Goal: Information Seeking & Learning: Compare options

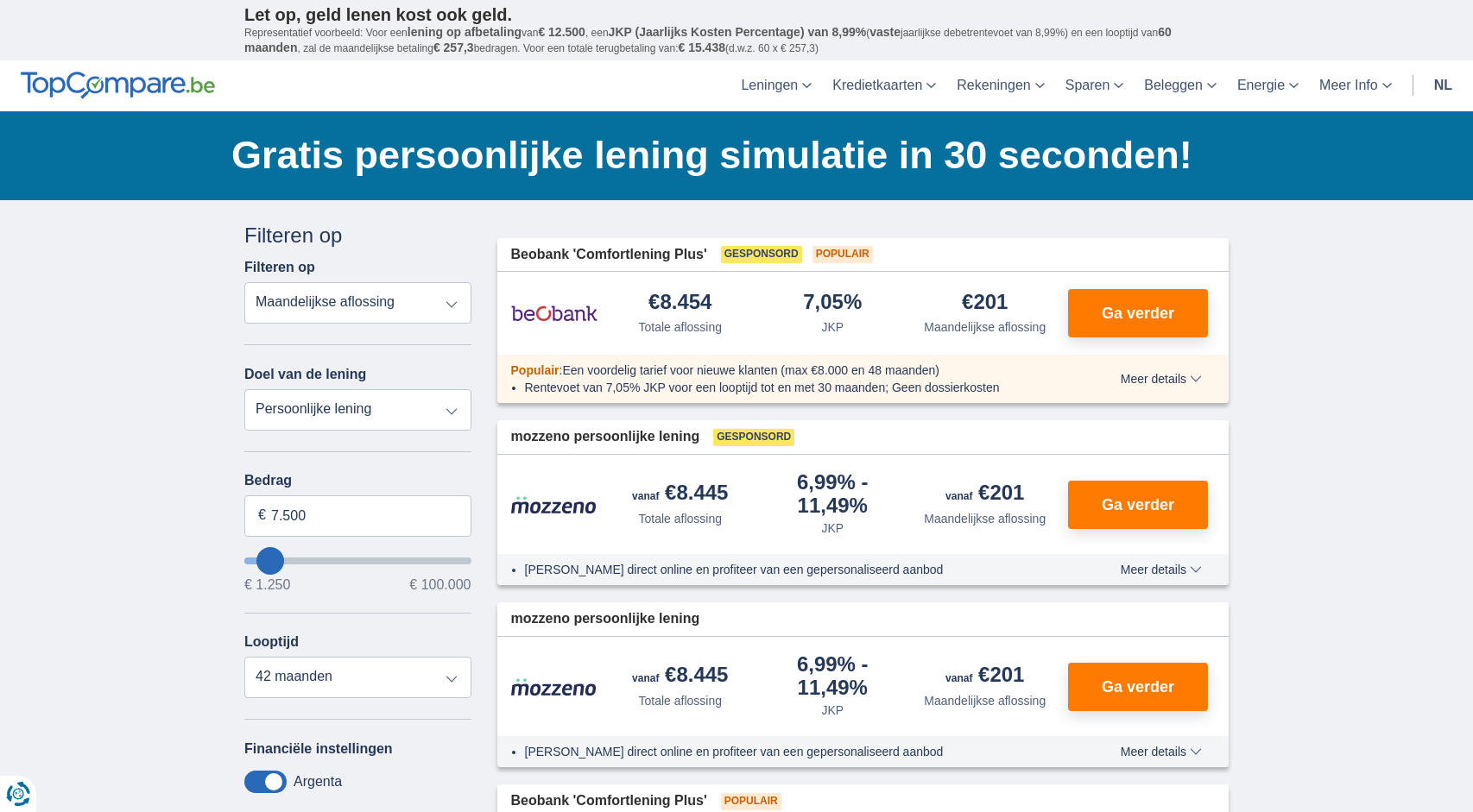
type input "10.250"
type input "10250"
select select "60"
type input "9.250"
type input "9250"
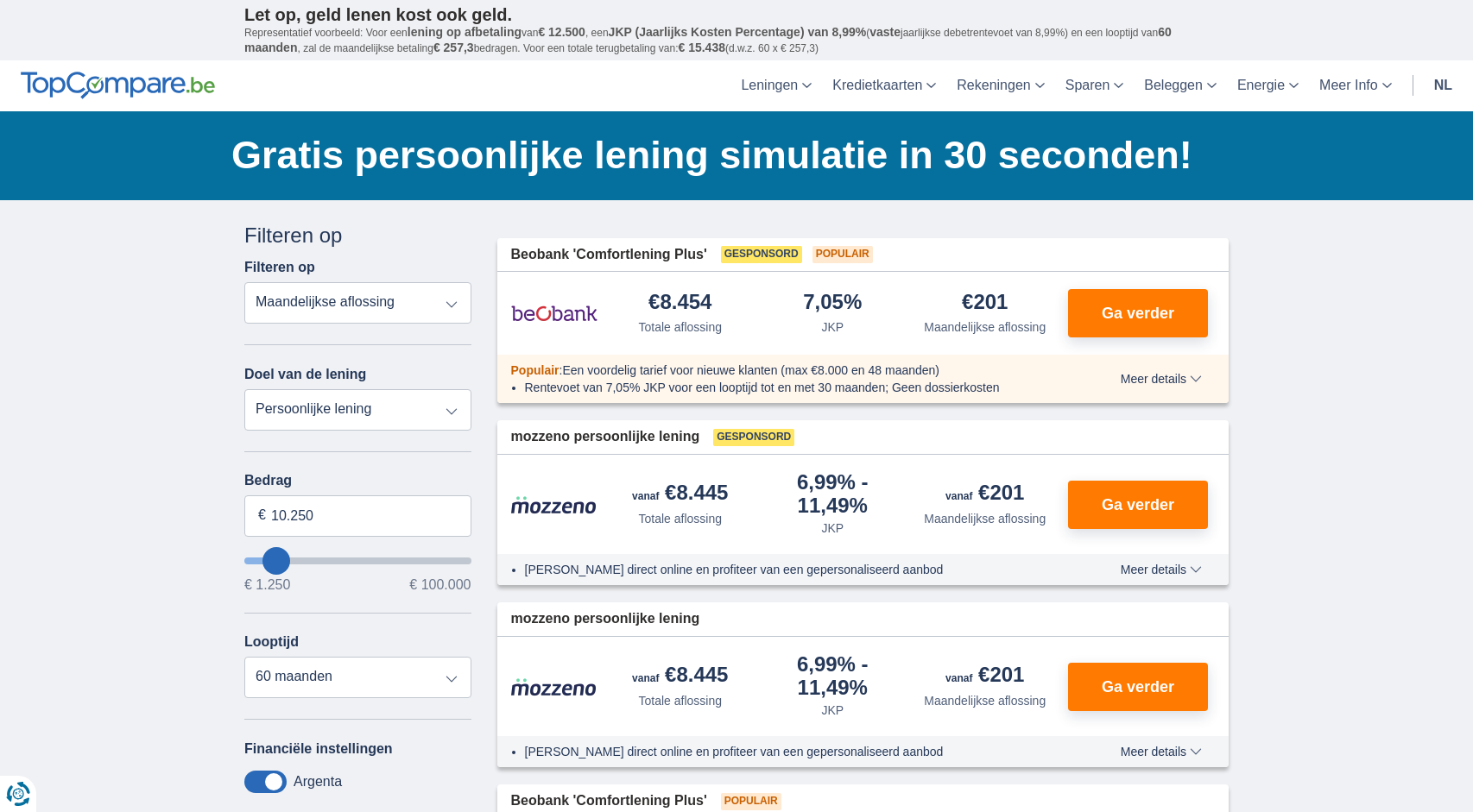
select select "48"
type input "6.250"
type input "6250"
select select "42"
type input "2.250"
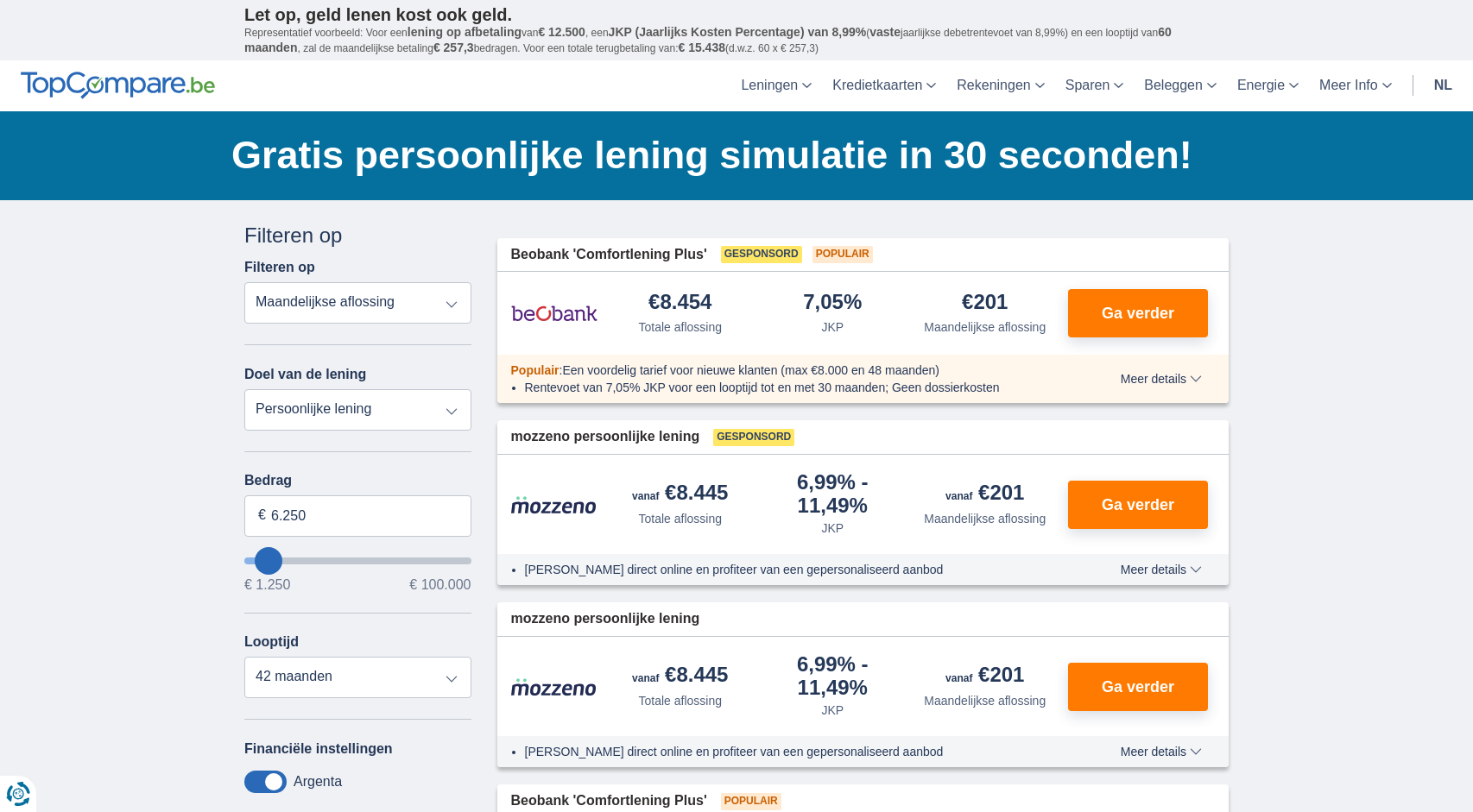
type input "2250"
select select "24"
type input "1.250"
type input "1250"
drag, startPoint x: 276, startPoint y: 560, endPoint x: 231, endPoint y: 564, distance: 45.2
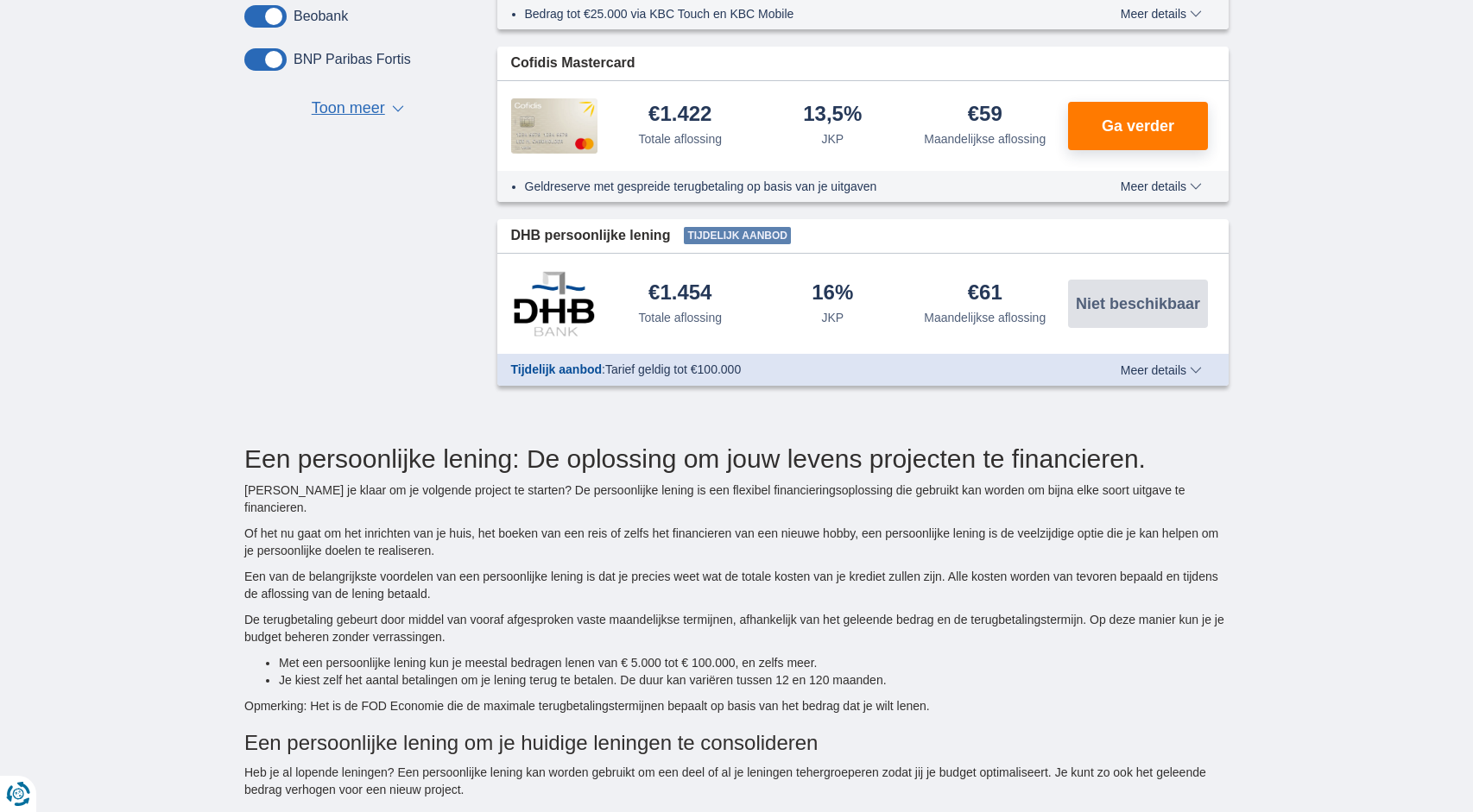
scroll to position [1054, 0]
